Goal: Information Seeking & Learning: Compare options

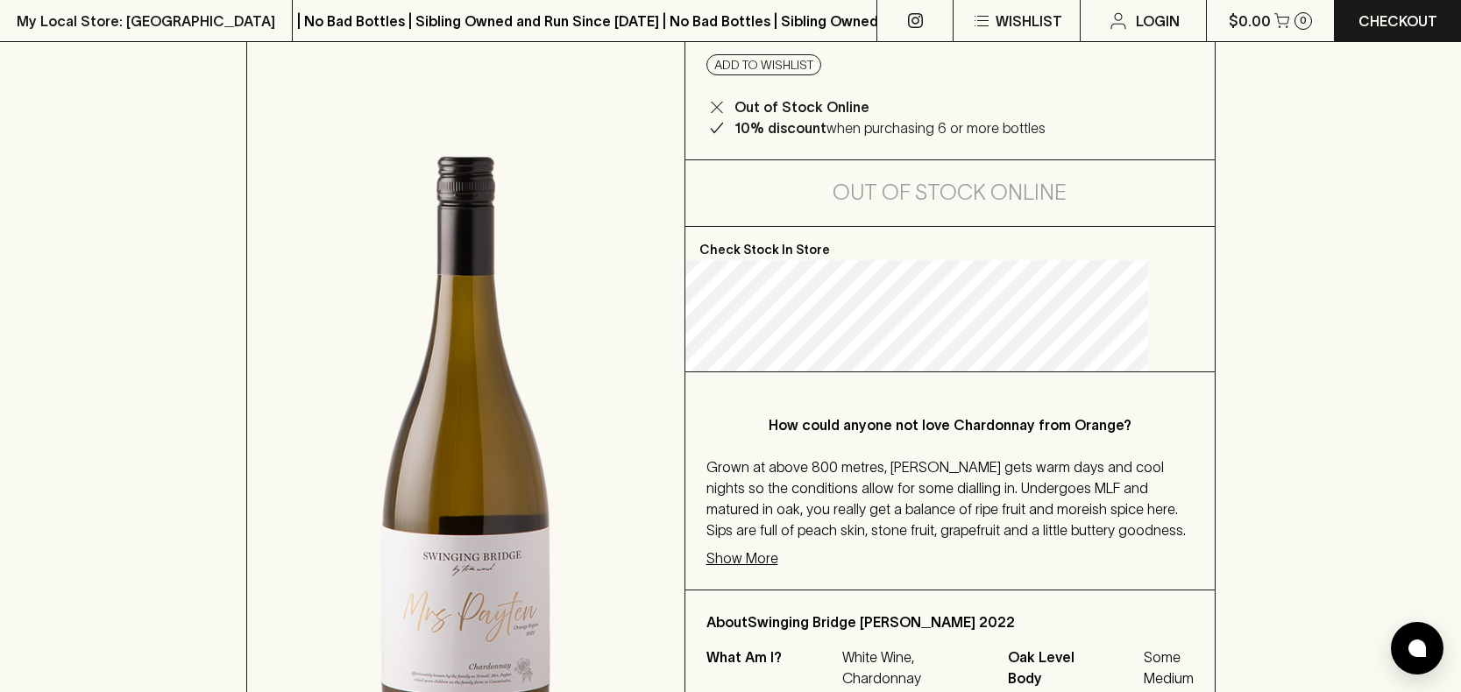
scroll to position [202, 0]
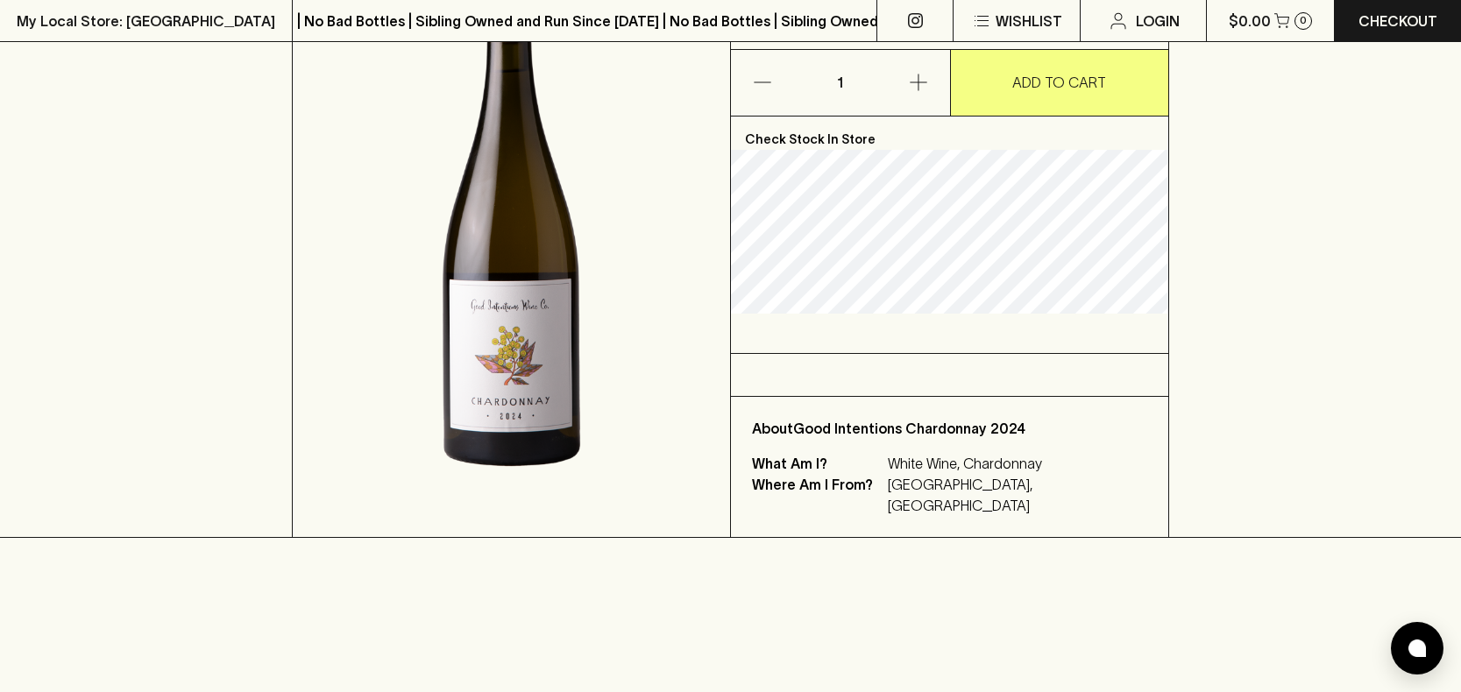
drag, startPoint x: 1240, startPoint y: 320, endPoint x: 1247, endPoint y: 367, distance: 47.8
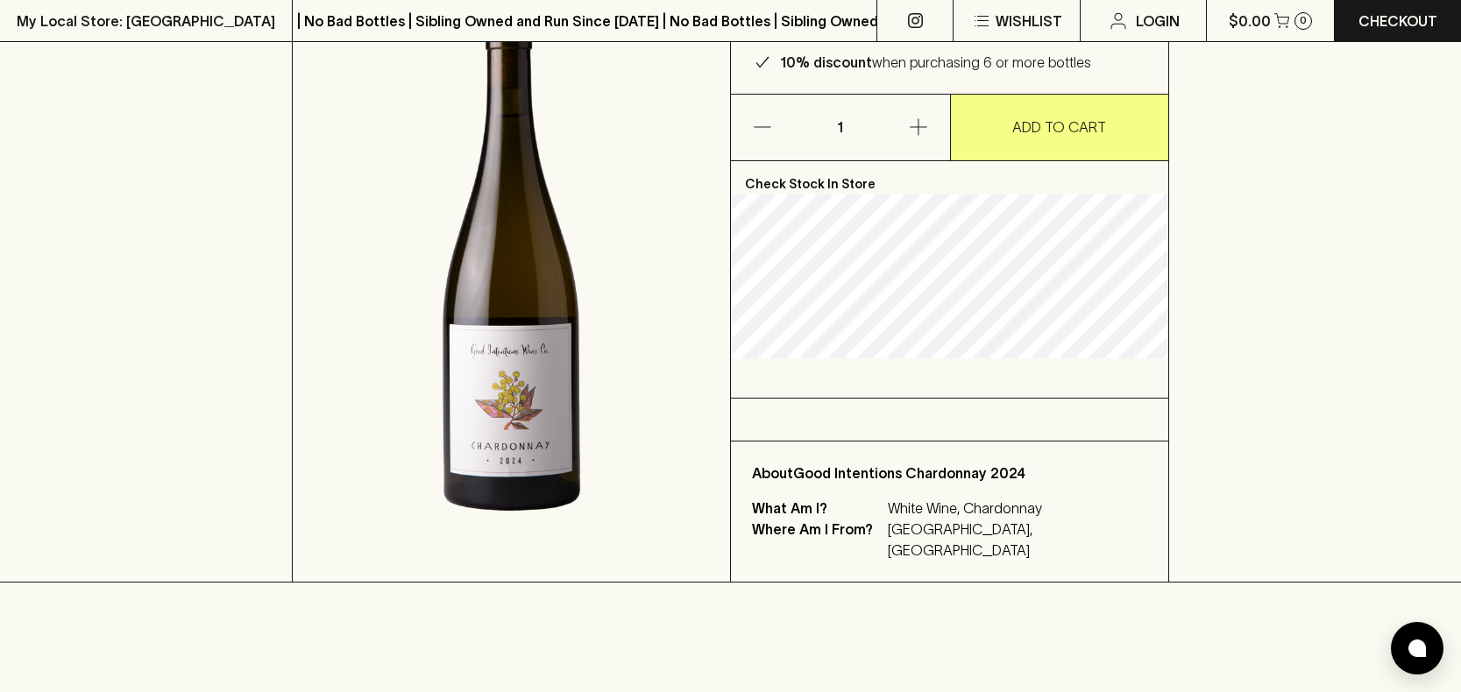
scroll to position [130, 0]
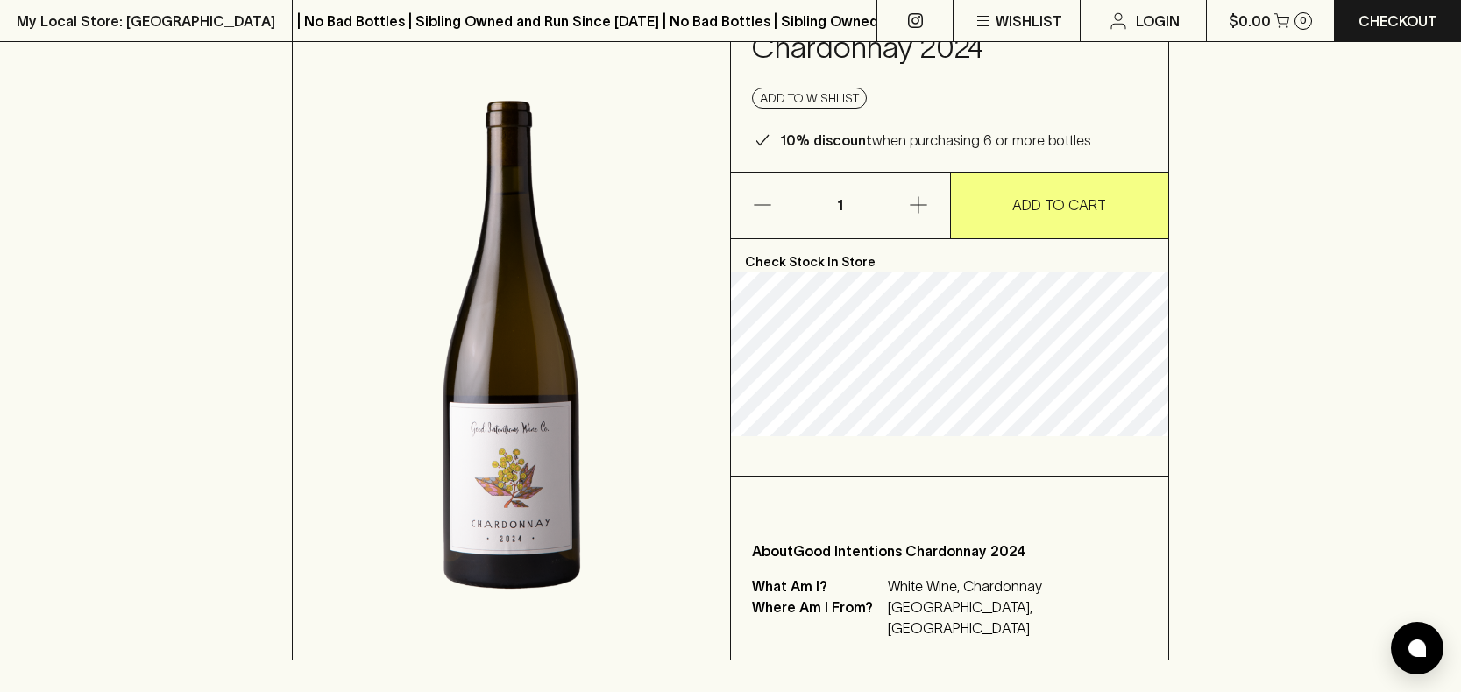
drag, startPoint x: 1266, startPoint y: 330, endPoint x: 1266, endPoint y: 258, distance: 72.7
